Goal: Navigation & Orientation: Find specific page/section

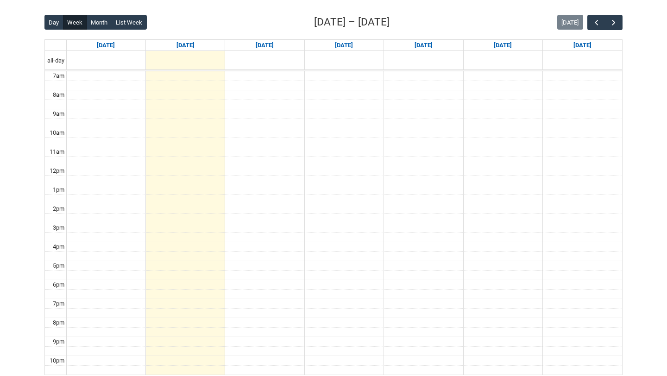
scroll to position [217, 0]
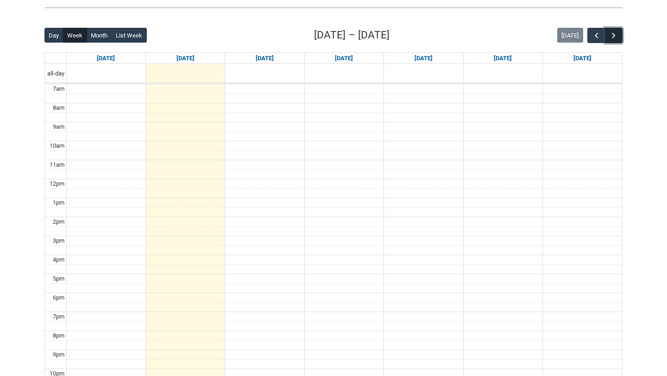
click at [611, 38] on span "button" at bounding box center [613, 35] width 9 height 9
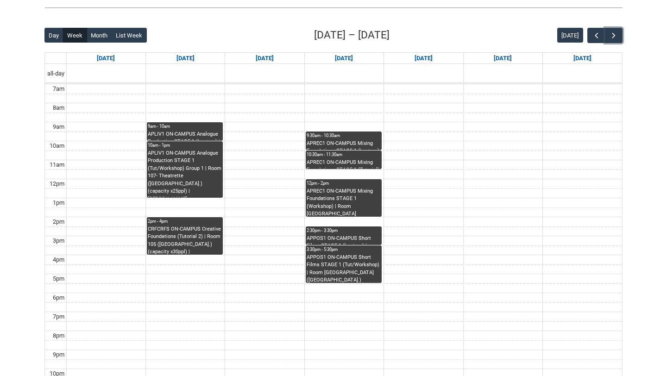
click at [183, 131] on div "APLIV1 ON-CAMPUS Analogue Production STAGE 1 (Lecture) | [GEOGRAPHIC_DATA] ([GE…" at bounding box center [185, 136] width 74 height 10
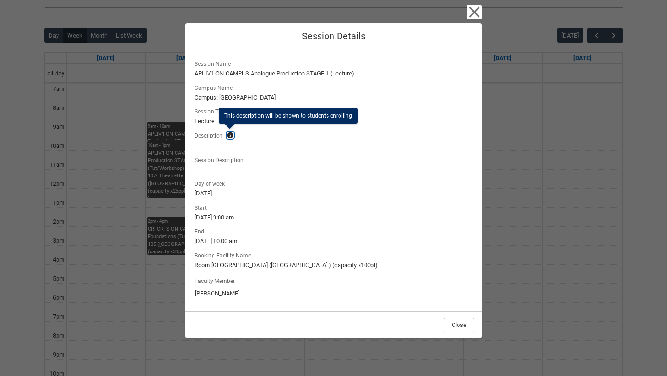
click at [231, 137] on lightning-primitive-icon "button" at bounding box center [230, 135] width 6 height 7
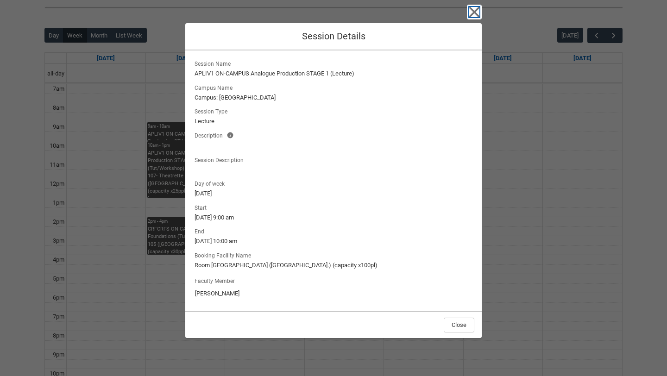
click at [468, 13] on icon "button" at bounding box center [474, 12] width 15 height 15
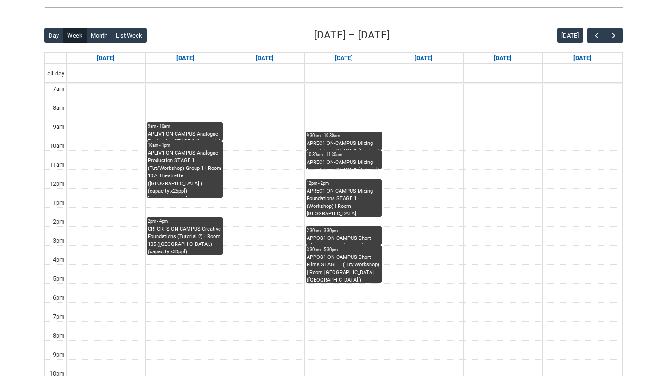
click at [214, 157] on div "APLIV1 ON-CAMPUS Analogue Production STAGE 1 (Tut/Workshop) Group 1 | Room 107-…" at bounding box center [185, 174] width 74 height 48
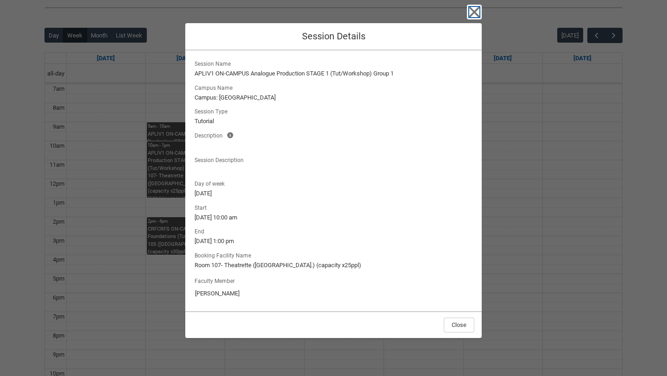
click at [480, 7] on icon "button" at bounding box center [474, 12] width 15 height 15
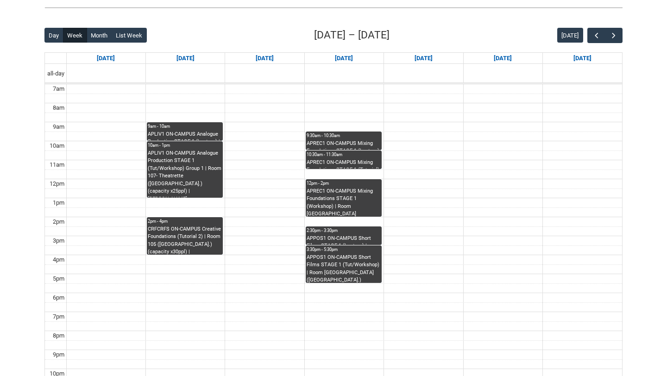
click at [188, 236] on div "CRFCRFS ON-CAMPUS Creative Foundations (Tutorial 2) | Room 105 ([GEOGRAPHIC_DAT…" at bounding box center [185, 239] width 74 height 29
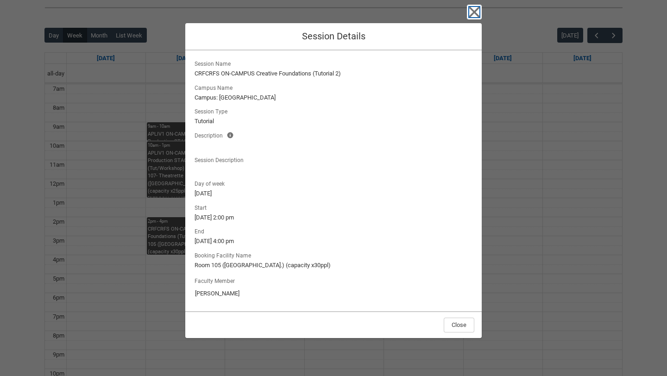
click at [473, 14] on icon "button" at bounding box center [474, 12] width 15 height 15
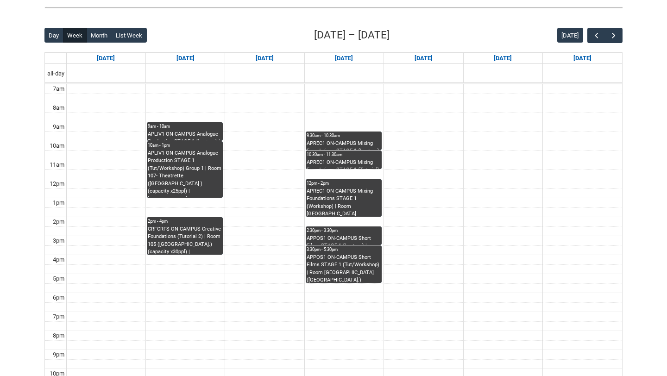
click at [358, 143] on div "APREC1 ON-CAMPUS Mixing Foundations STAGE 1 (Lecture) | Critical Listening Room…" at bounding box center [343, 145] width 74 height 10
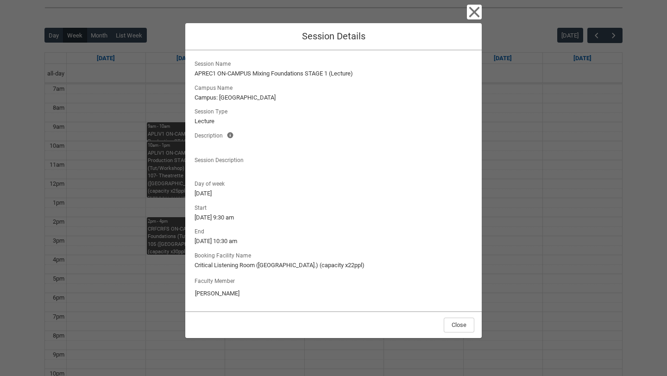
click at [193, 297] on div "Faculty Member [PERSON_NAME]" at bounding box center [333, 288] width 281 height 31
click at [413, 37] on div "Close Session Details" at bounding box center [333, 36] width 296 height 27
click at [473, 14] on icon "button" at bounding box center [474, 12] width 11 height 11
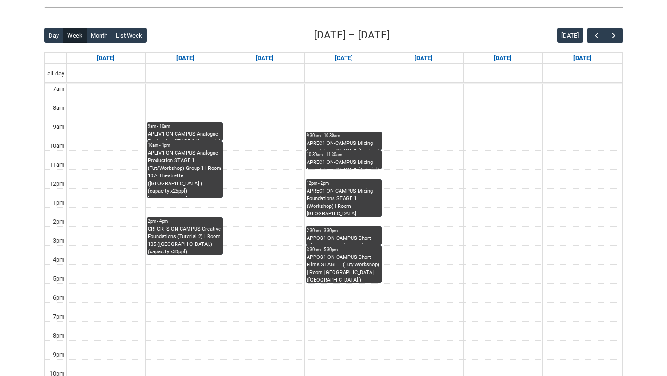
click at [330, 197] on div "APREC1 ON-CAMPUS Mixing Foundations STAGE 1 (Workshop) | Room [GEOGRAPHIC_DATA]…" at bounding box center [343, 201] width 74 height 29
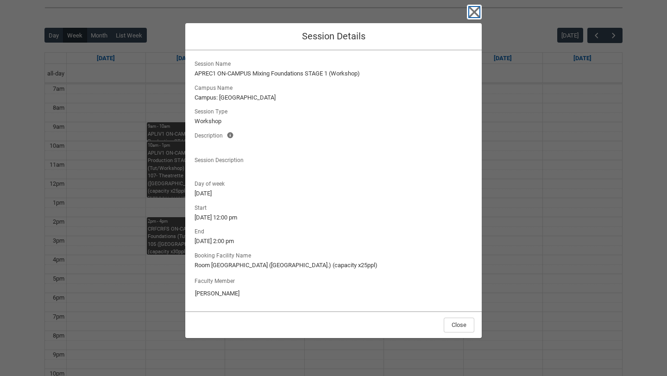
click at [471, 11] on icon "button" at bounding box center [474, 12] width 15 height 15
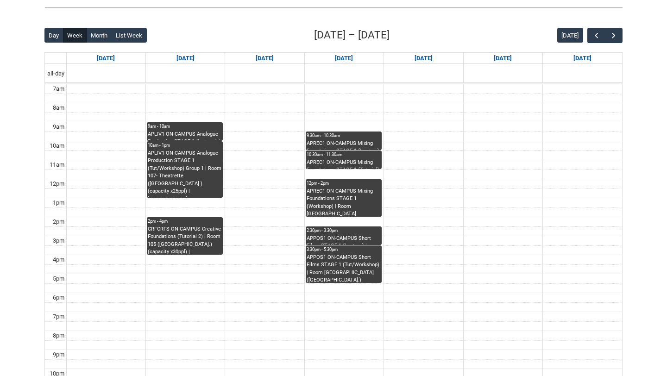
click at [366, 238] on div "APPOS1 ON-CAMPUS Short Films STAGE 1 (Lecture) | Room [GEOGRAPHIC_DATA] ([GEOGR…" at bounding box center [343, 240] width 74 height 10
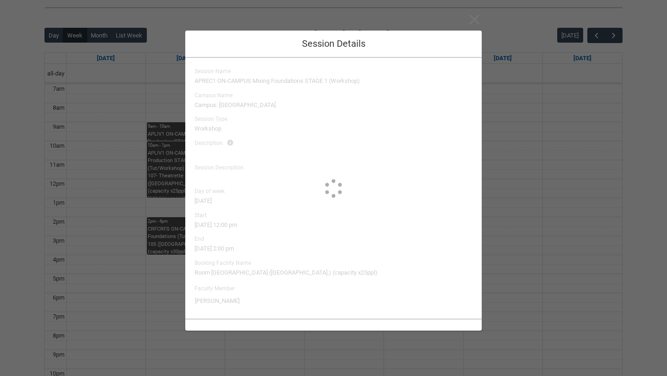
type input "[PERSON_NAME]"
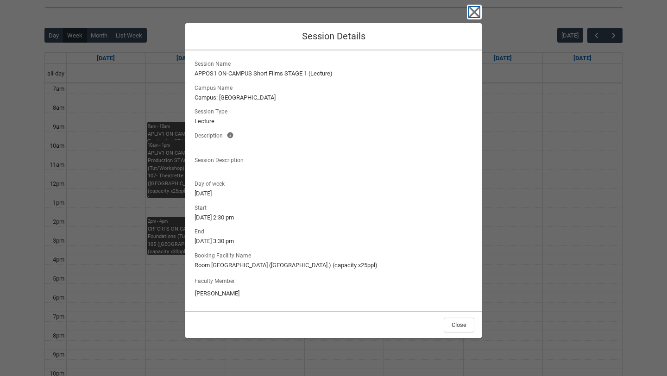
click at [478, 8] on icon "button" at bounding box center [474, 12] width 11 height 11
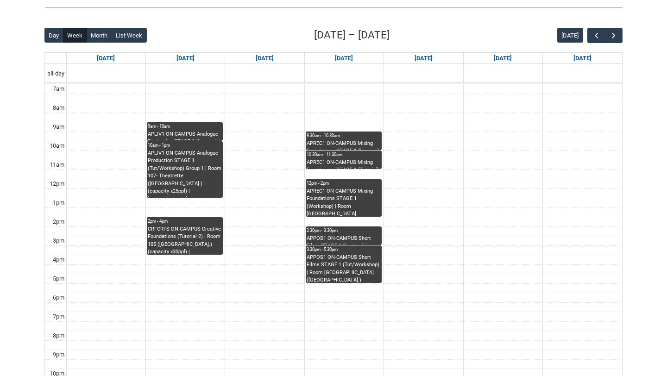
click at [321, 249] on div "3:30pm - 5:30pm" at bounding box center [343, 249] width 74 height 6
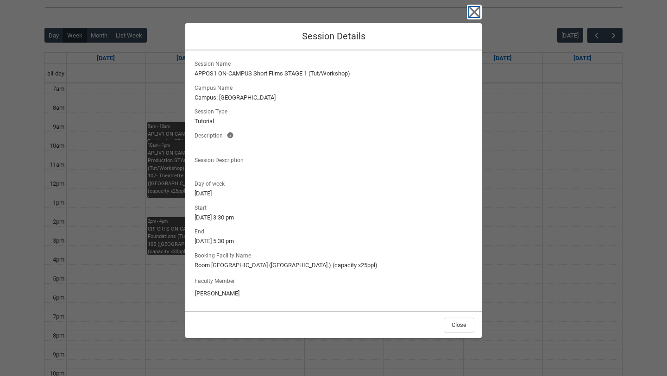
click at [474, 14] on icon "button" at bounding box center [474, 12] width 15 height 15
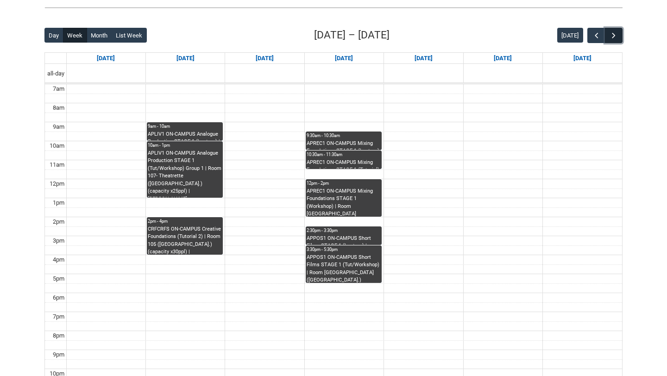
click at [611, 31] on span "button" at bounding box center [613, 35] width 9 height 9
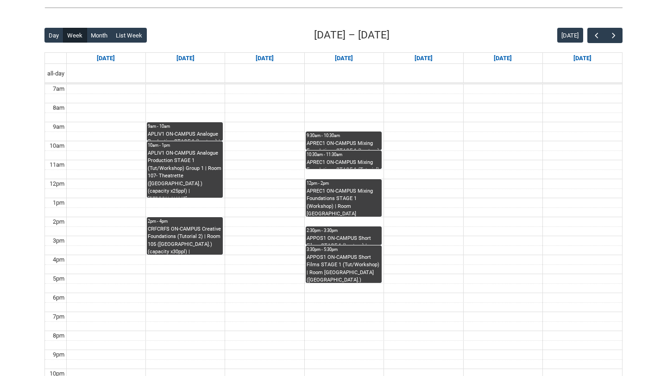
click at [666, 100] on div "Skip to Main Content Collarts Education Community Home New Enrolment Applicatio…" at bounding box center [333, 128] width 667 height 690
click at [612, 37] on span "button" at bounding box center [613, 35] width 9 height 9
click at [612, 36] on span "button" at bounding box center [613, 35] width 9 height 9
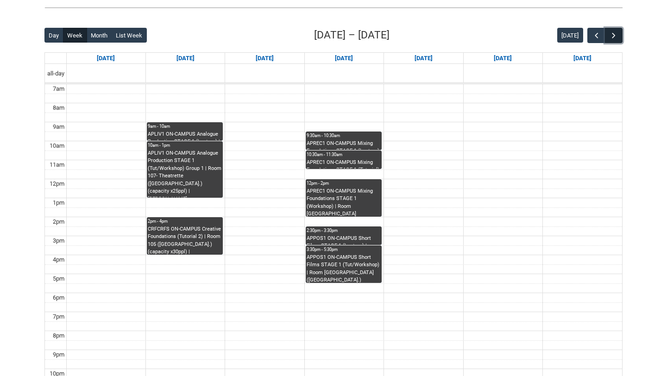
click at [612, 36] on span "button" at bounding box center [613, 35] width 9 height 9
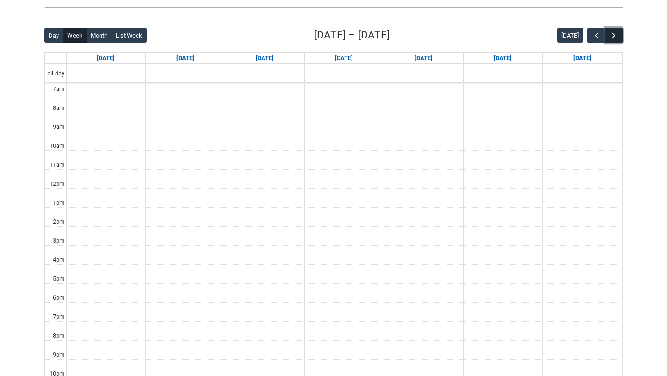
click at [612, 36] on span "button" at bounding box center [613, 35] width 9 height 9
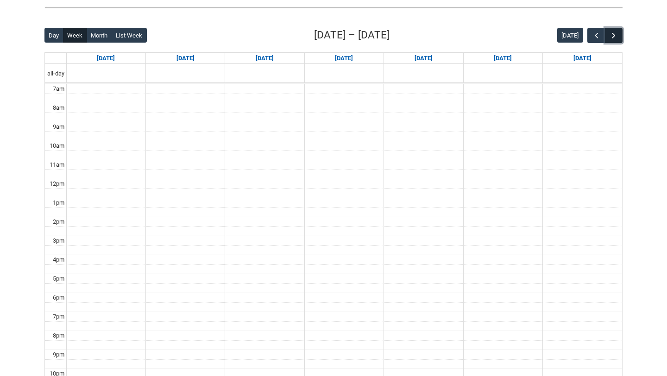
click at [612, 36] on span "button" at bounding box center [613, 35] width 9 height 9
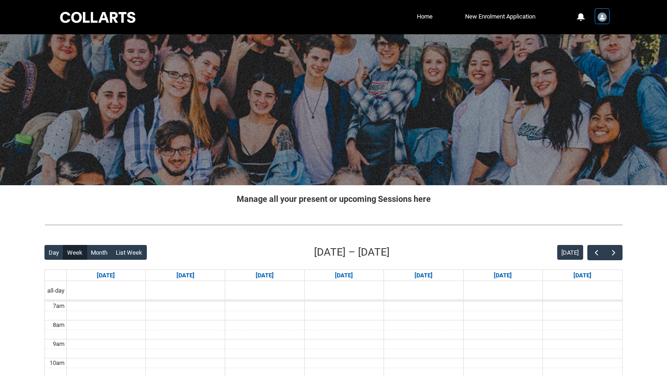
click at [601, 18] on img "User Profile Student.jbrown.20253222" at bounding box center [601, 16] width 9 height 9
click at [579, 41] on span "Profile" at bounding box center [578, 39] width 16 height 8
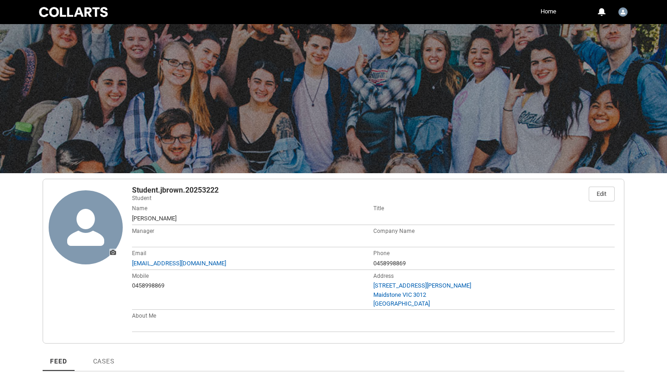
click at [73, 13] on div at bounding box center [73, 12] width 73 height 13
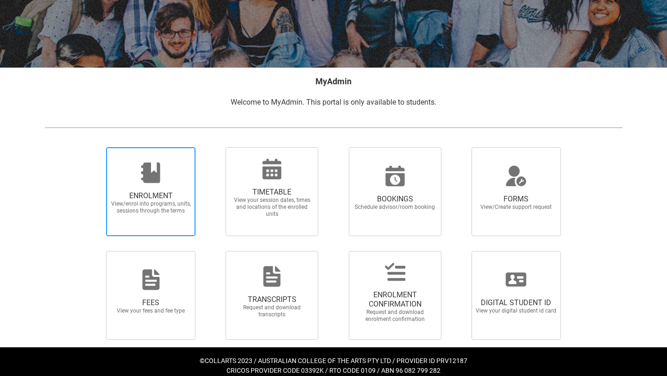
scroll to position [118, 0]
